Goal: Navigation & Orientation: Find specific page/section

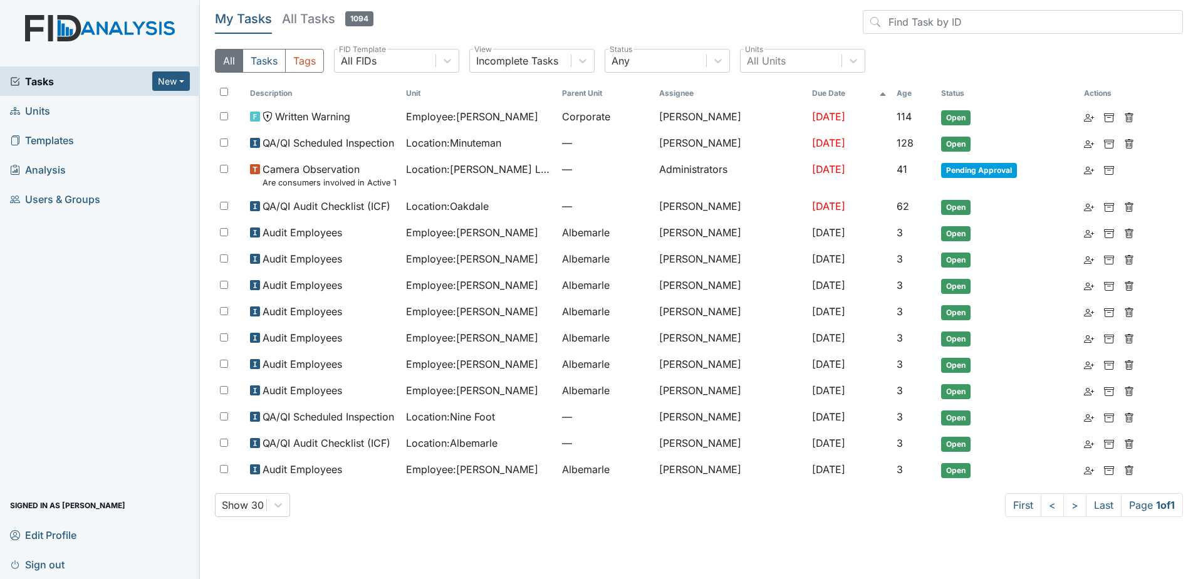
click at [33, 111] on span "Units" at bounding box center [30, 110] width 40 height 19
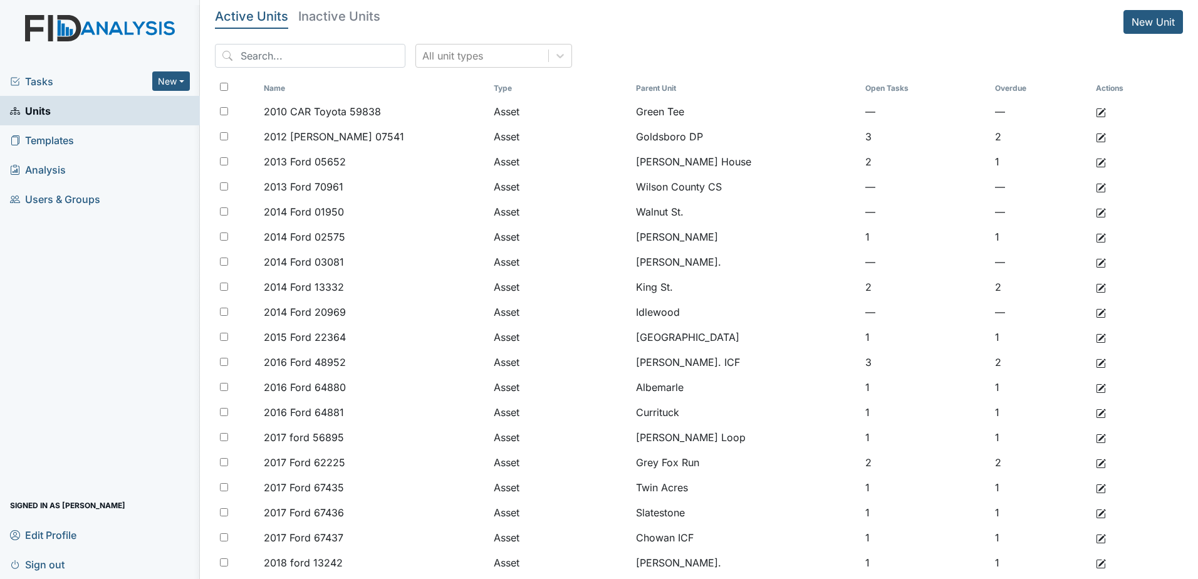
drag, startPoint x: 37, startPoint y: 117, endPoint x: 98, endPoint y: 116, distance: 60.8
click at [38, 117] on span "Units" at bounding box center [30, 110] width 41 height 19
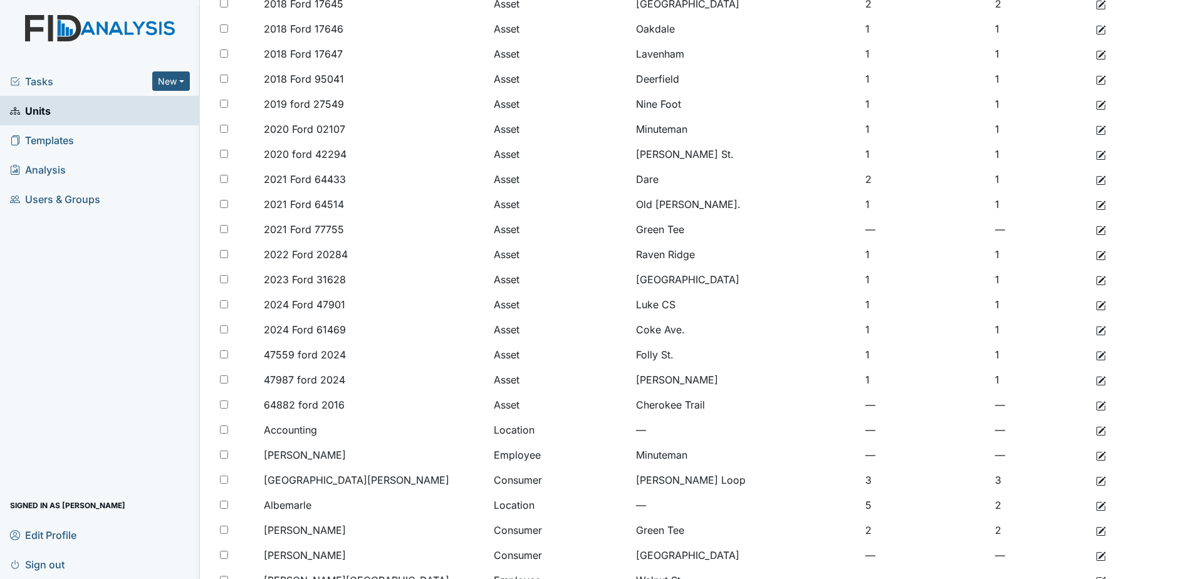
scroll to position [389, 0]
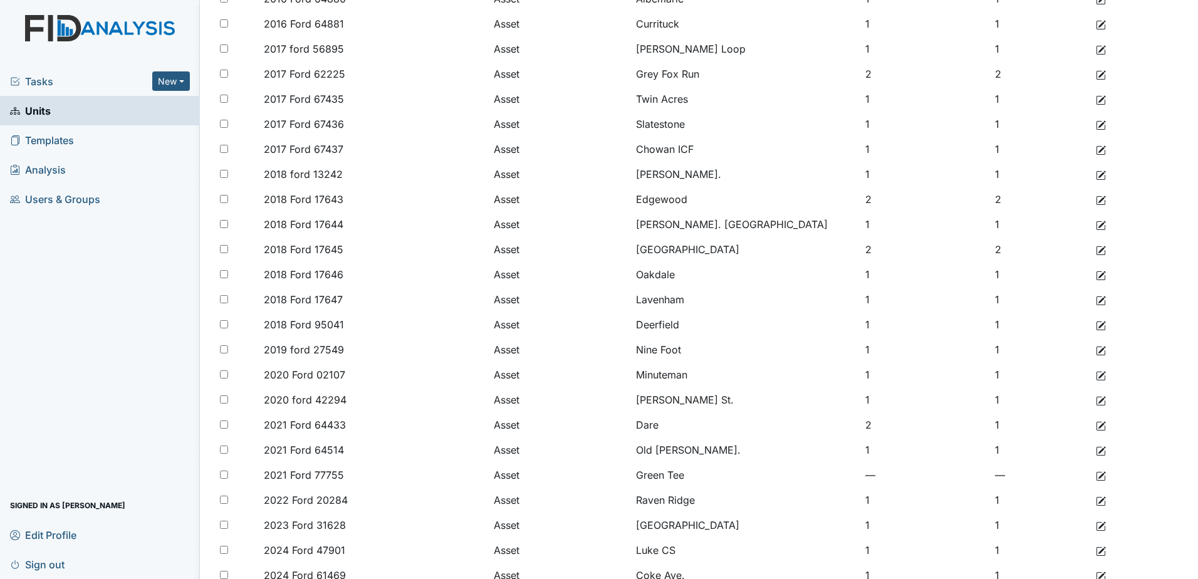
click at [46, 112] on span "Units" at bounding box center [30, 110] width 41 height 19
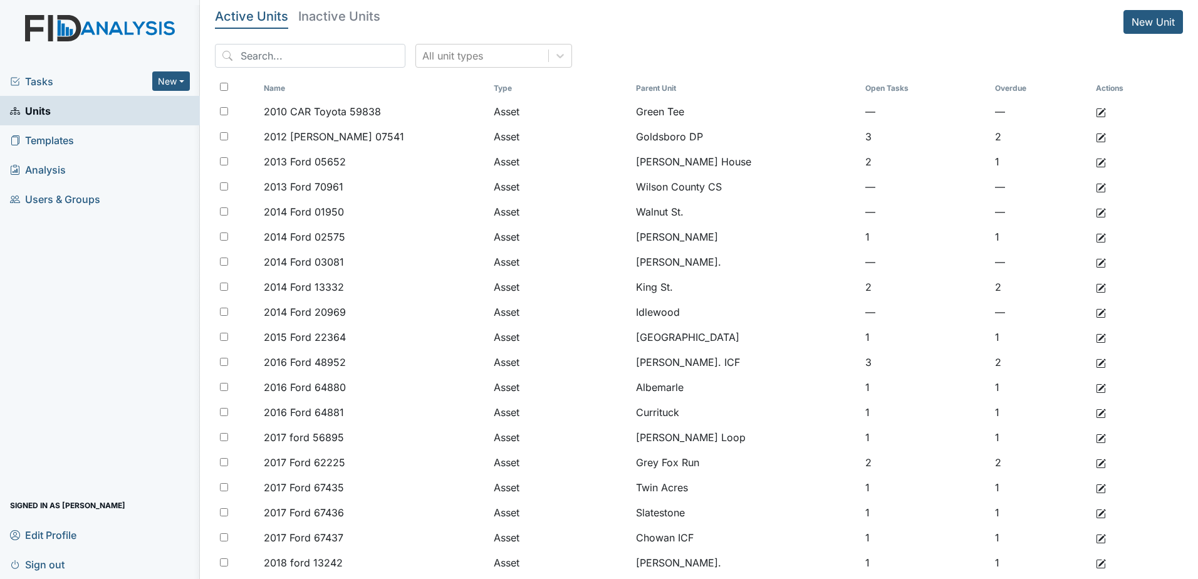
click at [33, 108] on span "Units" at bounding box center [30, 110] width 41 height 19
